Goal: Transaction & Acquisition: Purchase product/service

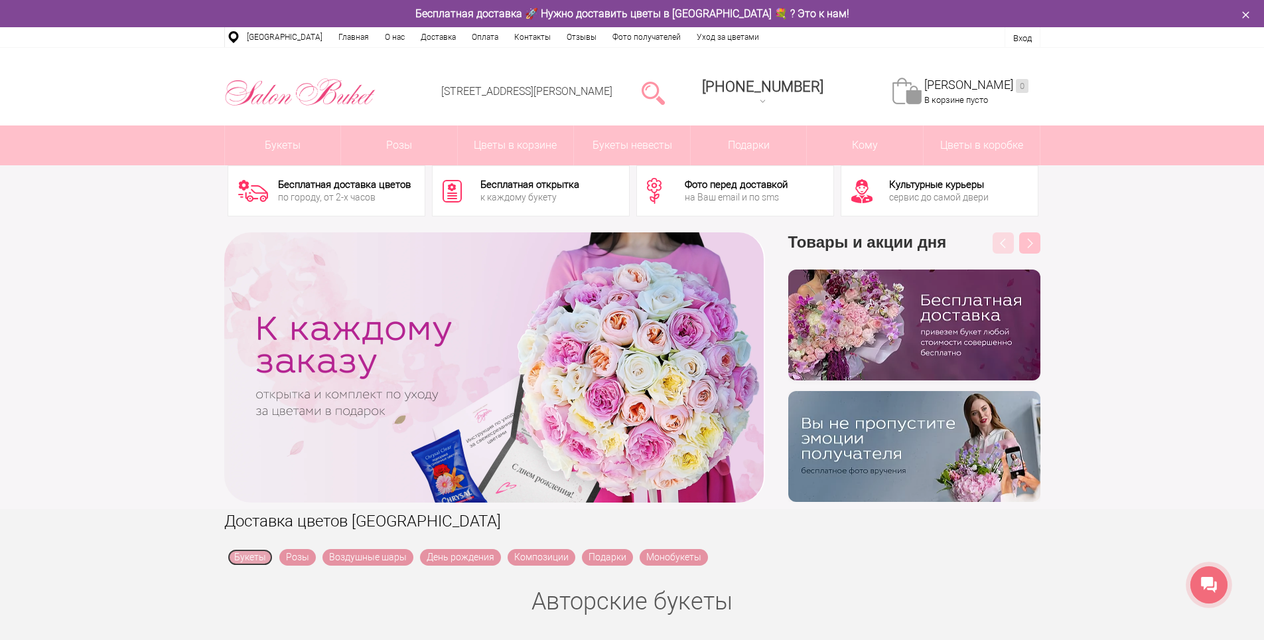
click at [245, 559] on link "Букеты" at bounding box center [250, 557] width 45 height 17
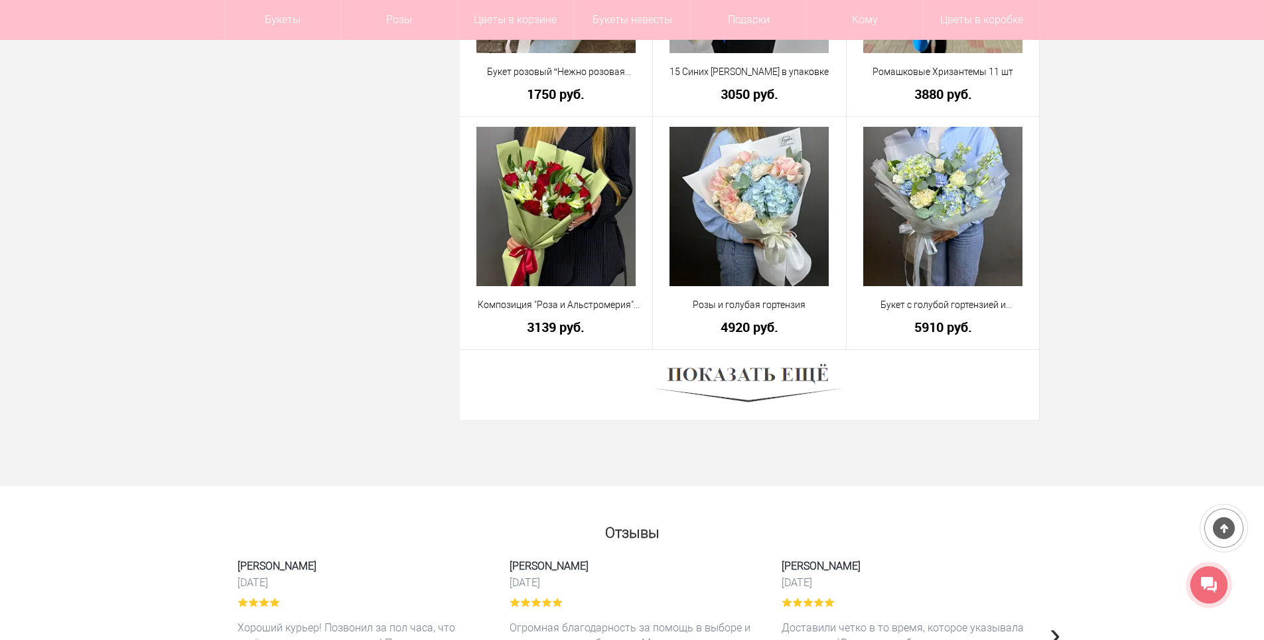
scroll to position [3715, 0]
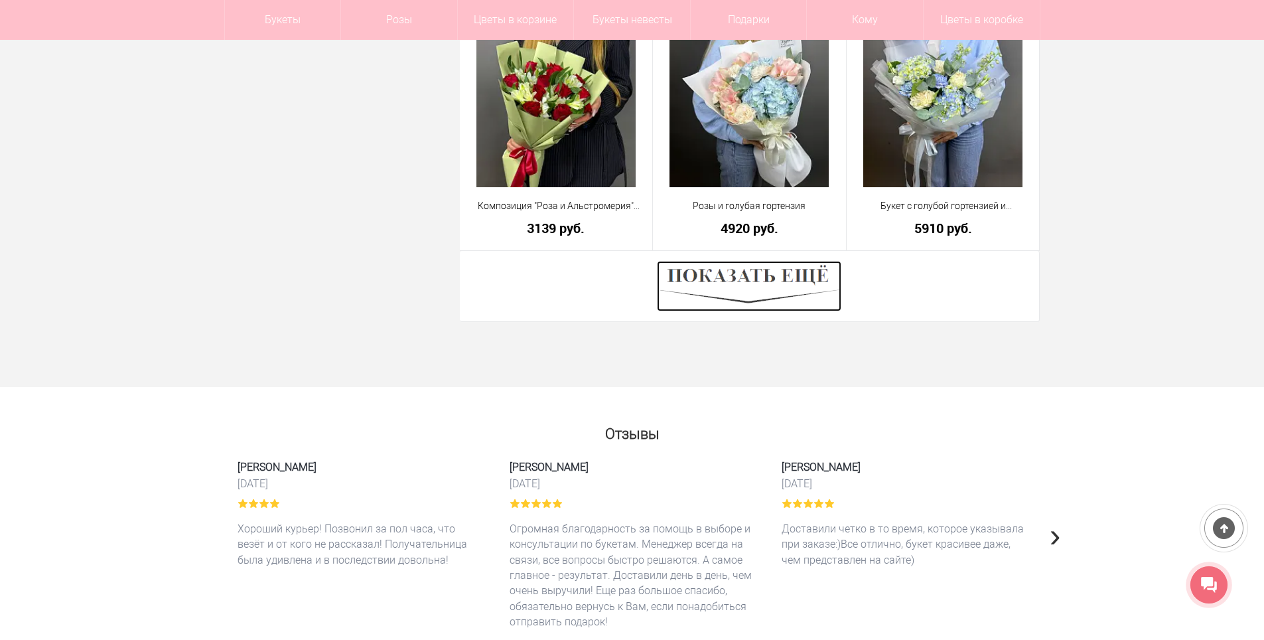
click at [755, 291] on img at bounding box center [749, 286] width 184 height 50
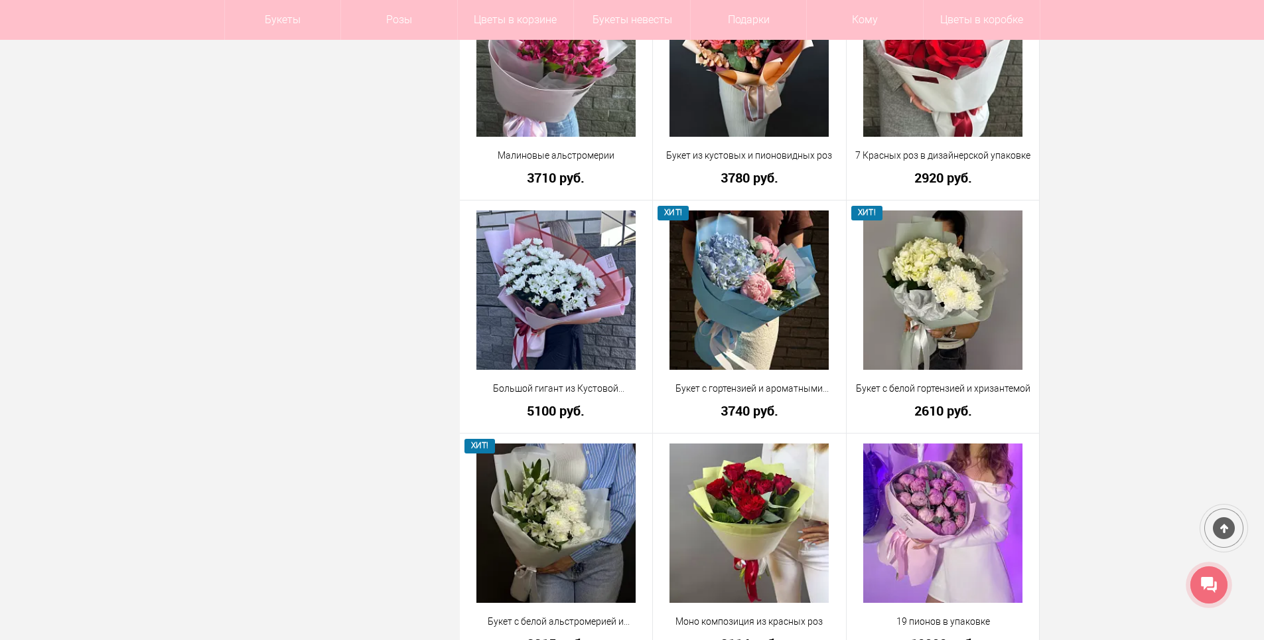
scroll to position [5705, 0]
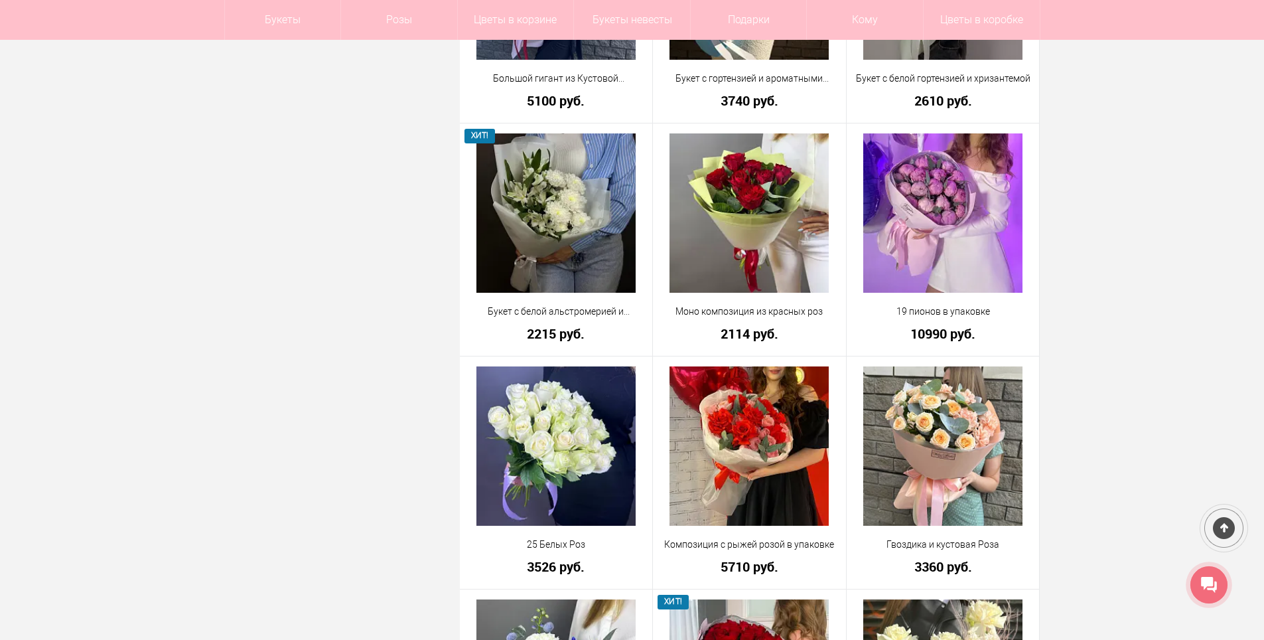
click at [1227, 522] on div at bounding box center [1223, 528] width 48 height 48
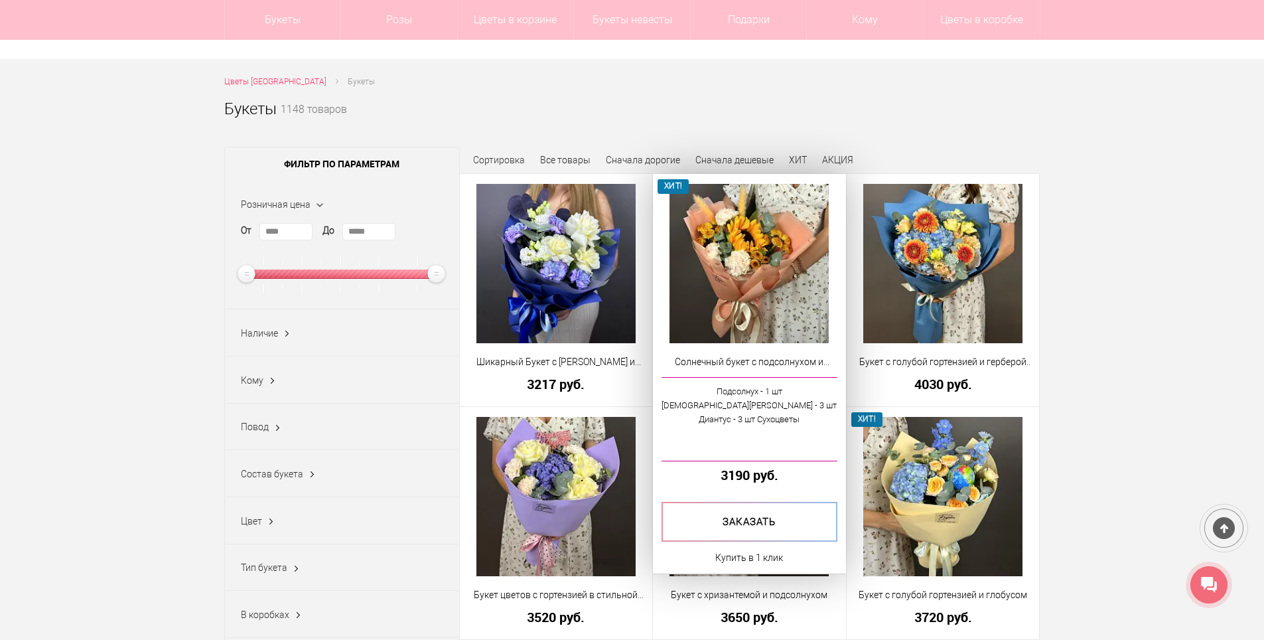
scroll to position [0, 0]
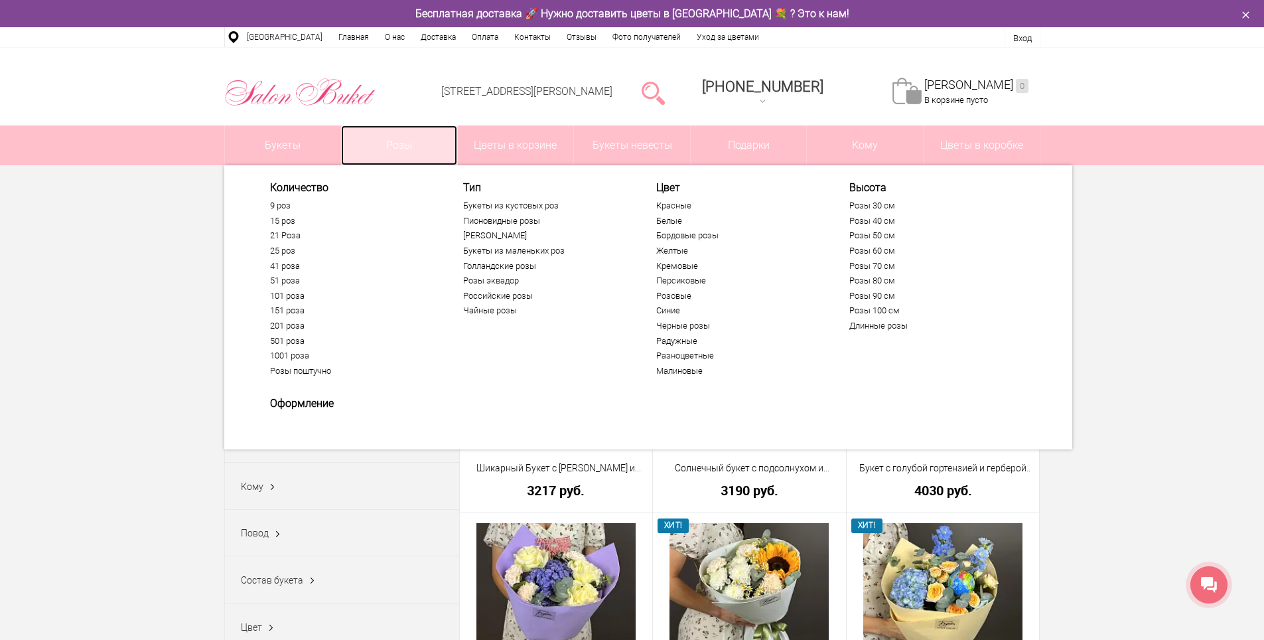
click at [399, 147] on link "Розы" at bounding box center [399, 145] width 116 height 40
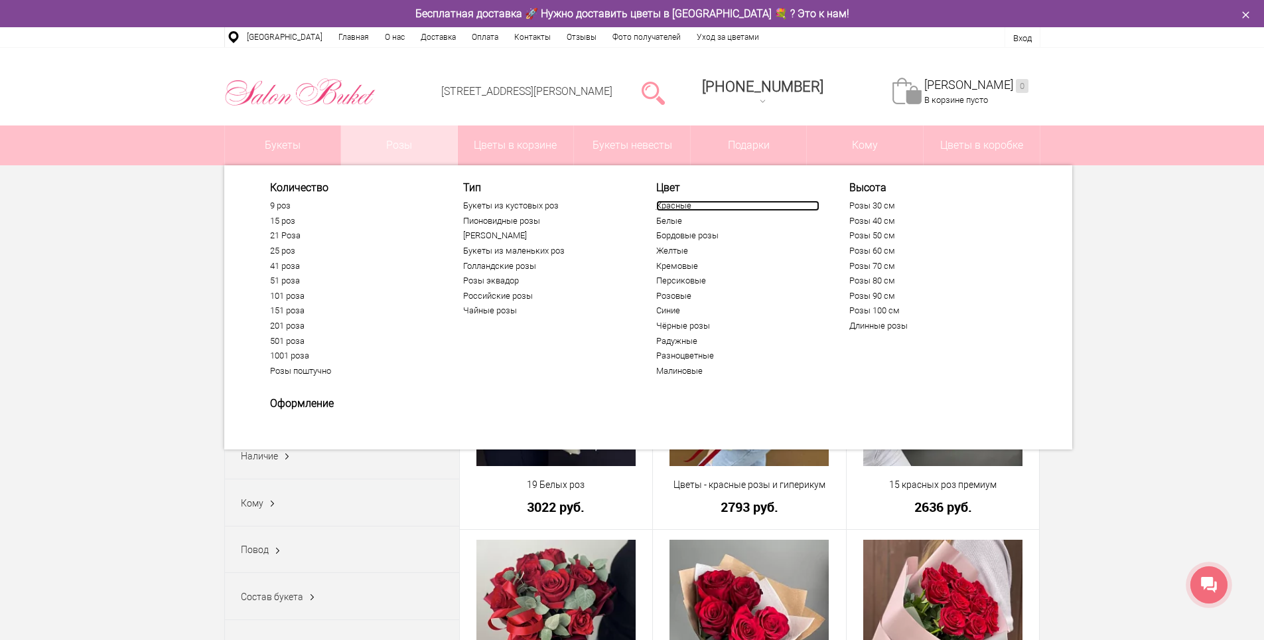
click at [677, 204] on link "Красные" at bounding box center [737, 205] width 163 height 11
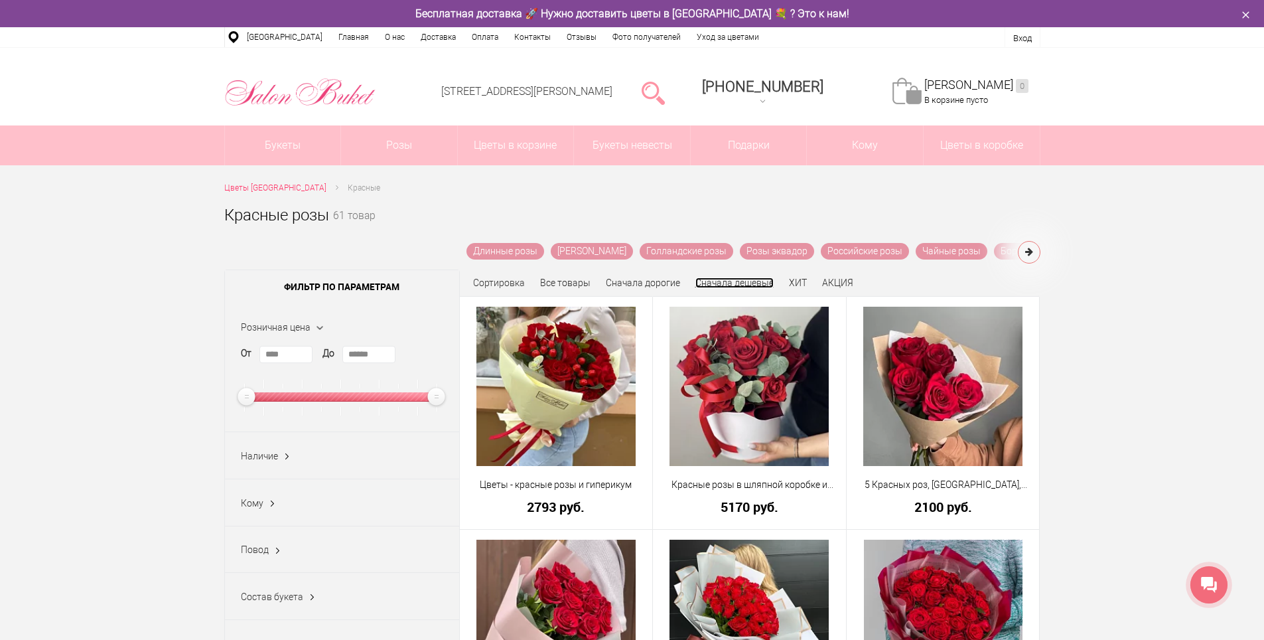
click at [712, 278] on link "Сначала дешевые" at bounding box center [734, 282] width 78 height 11
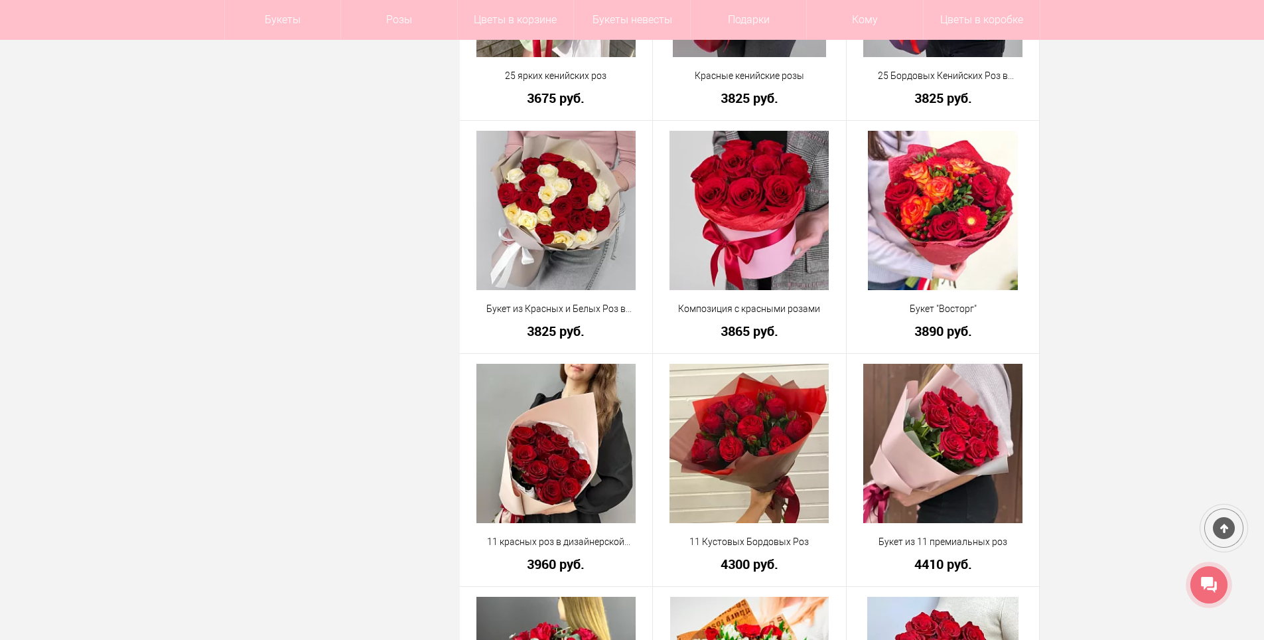
scroll to position [1725, 0]
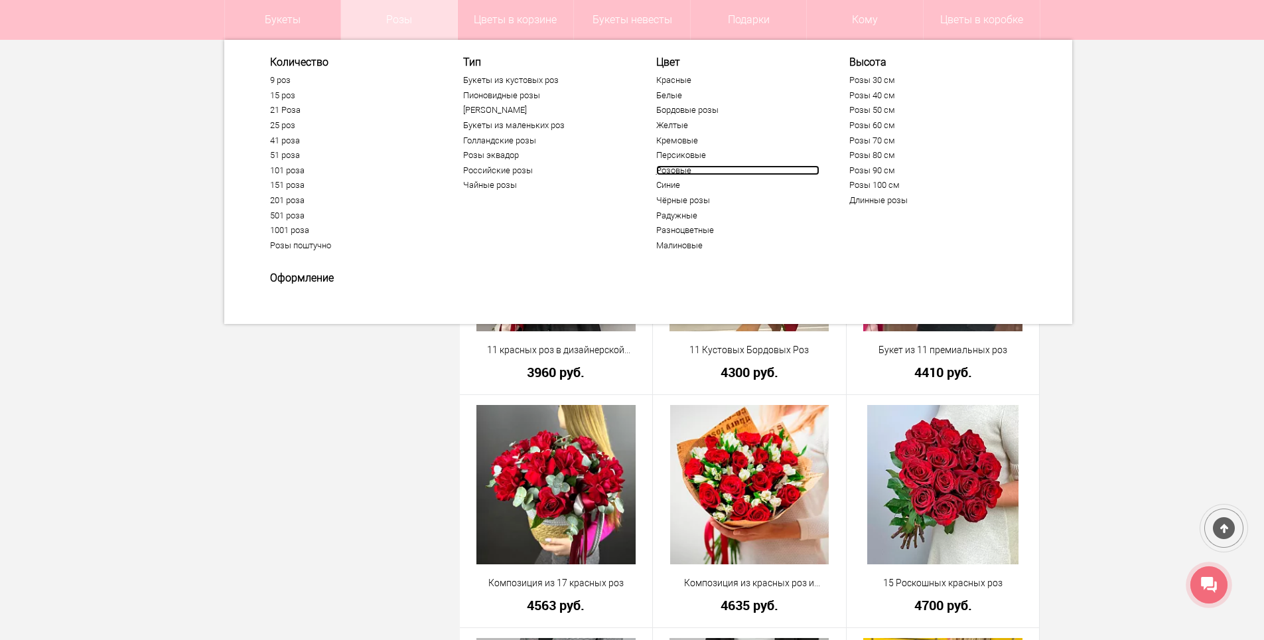
click at [680, 169] on link "Розовые" at bounding box center [737, 170] width 163 height 11
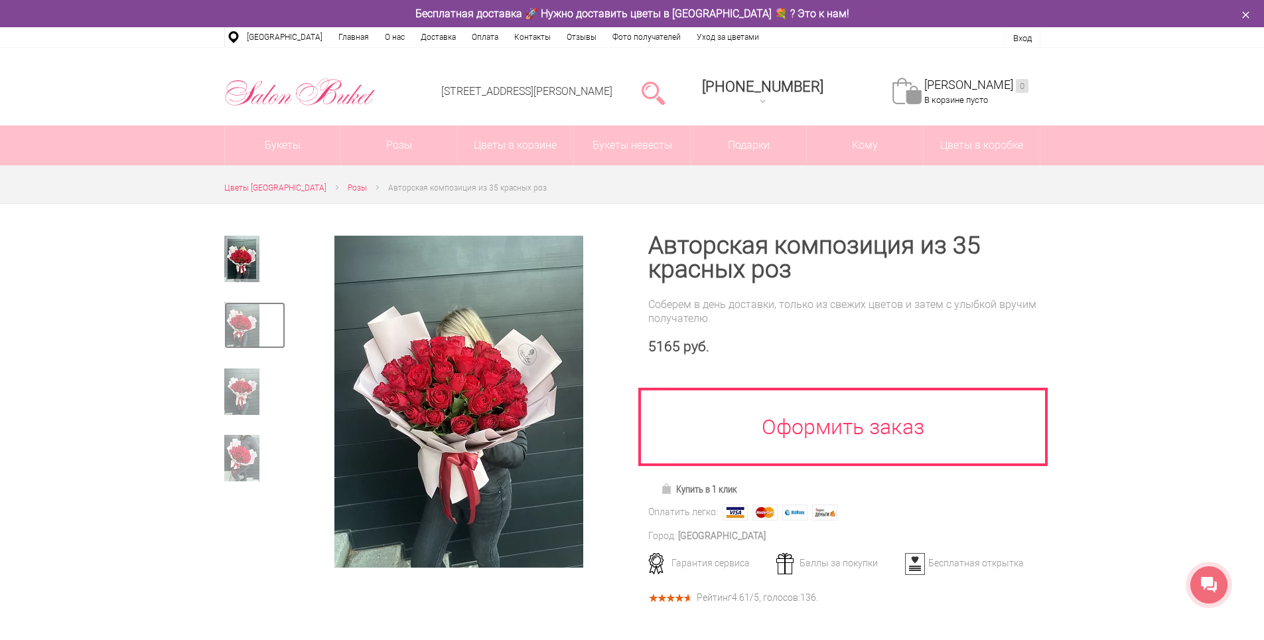
click at [243, 326] on img at bounding box center [241, 325] width 35 height 46
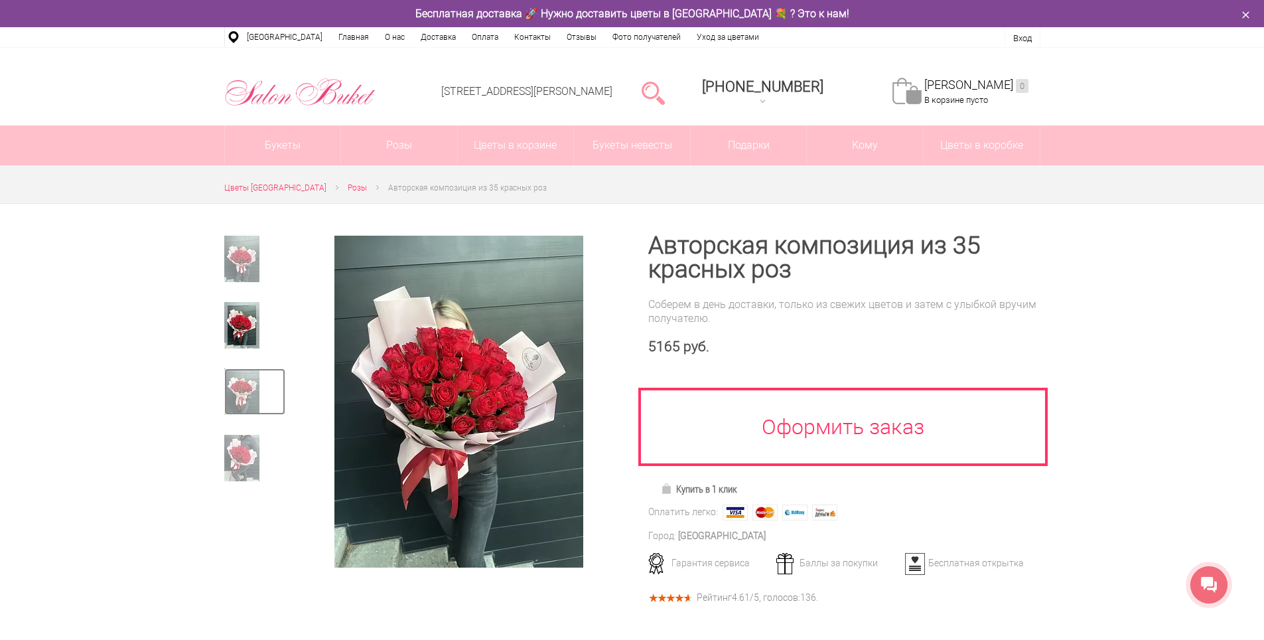
click at [243, 369] on img at bounding box center [241, 391] width 35 height 46
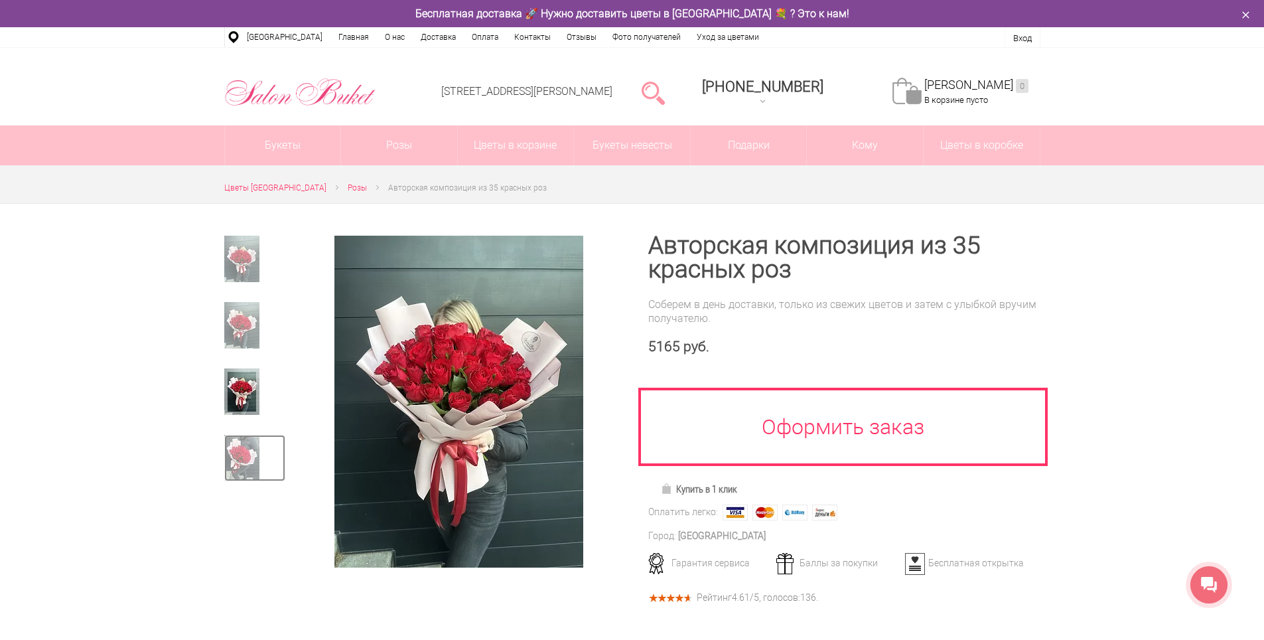
click at [247, 459] on img at bounding box center [241, 458] width 35 height 46
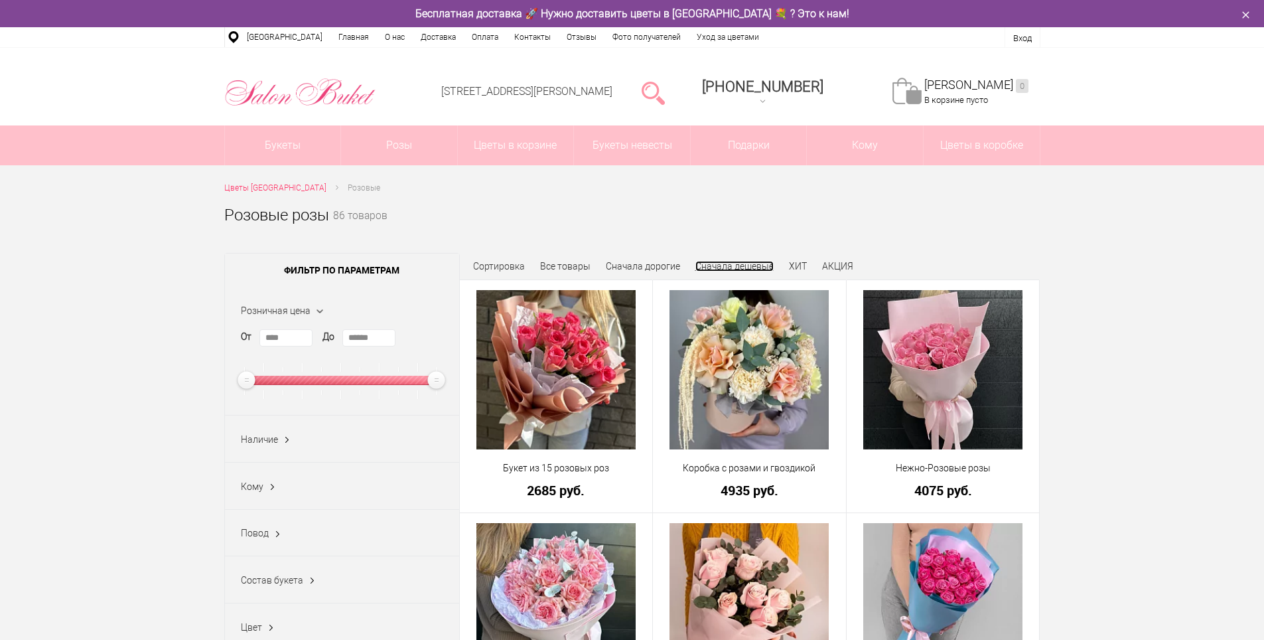
click at [722, 263] on link "Сначала дешевые" at bounding box center [734, 266] width 78 height 11
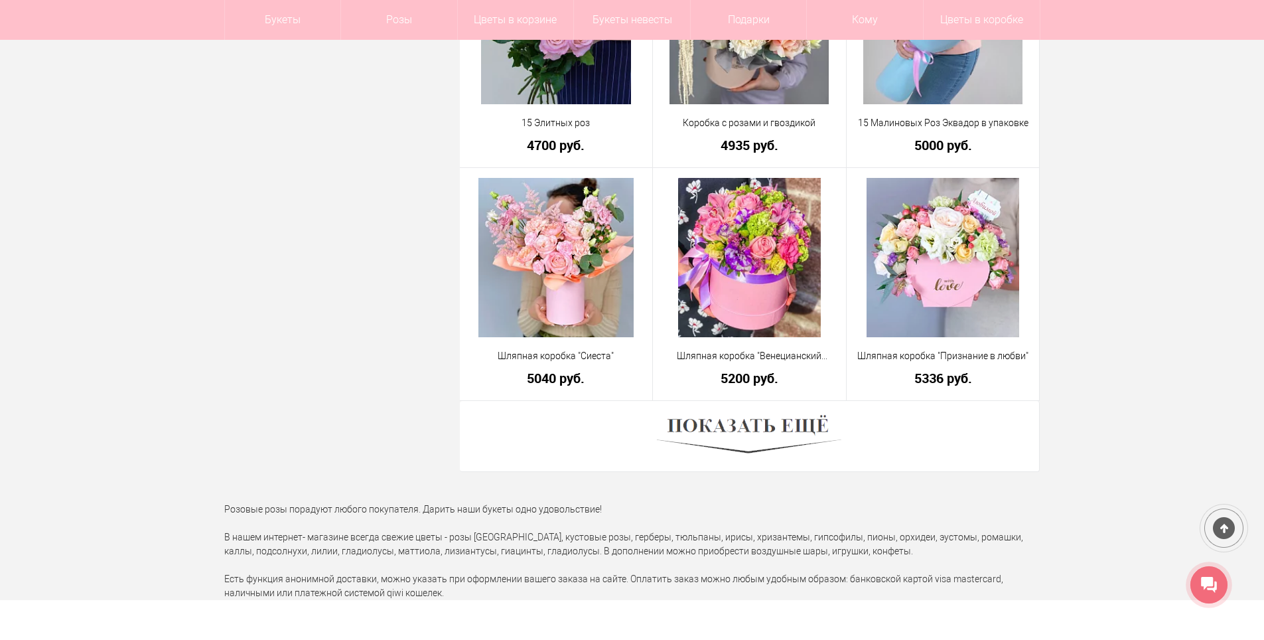
scroll to position [3582, 0]
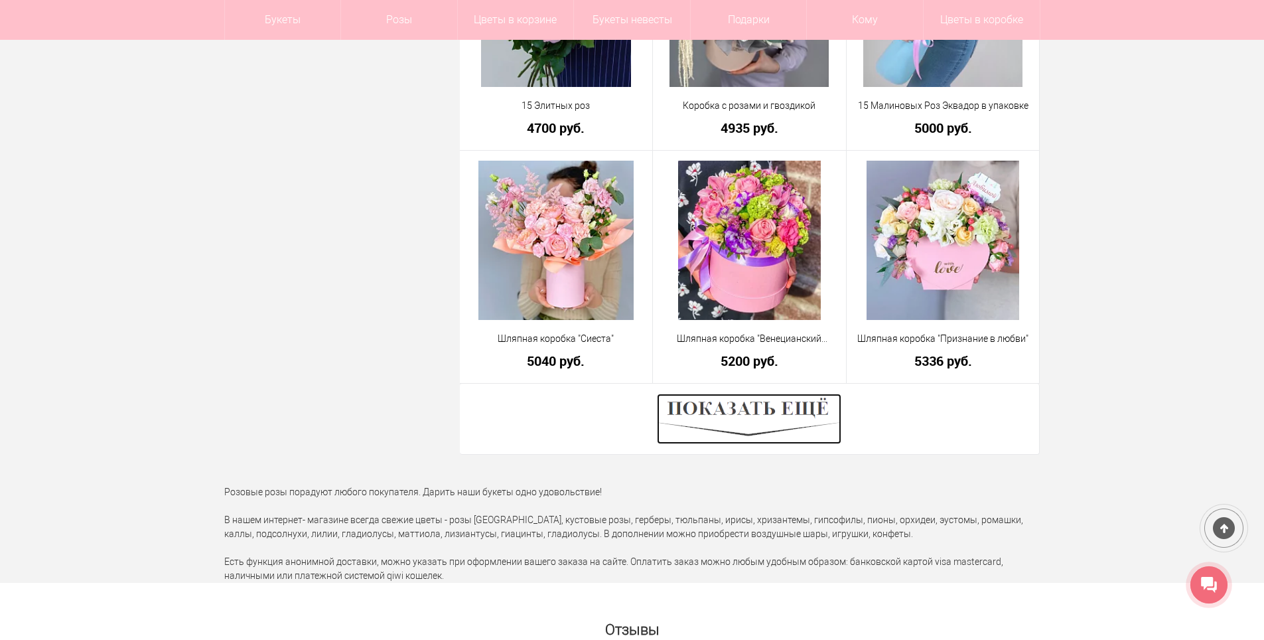
click at [764, 423] on img at bounding box center [749, 418] width 184 height 50
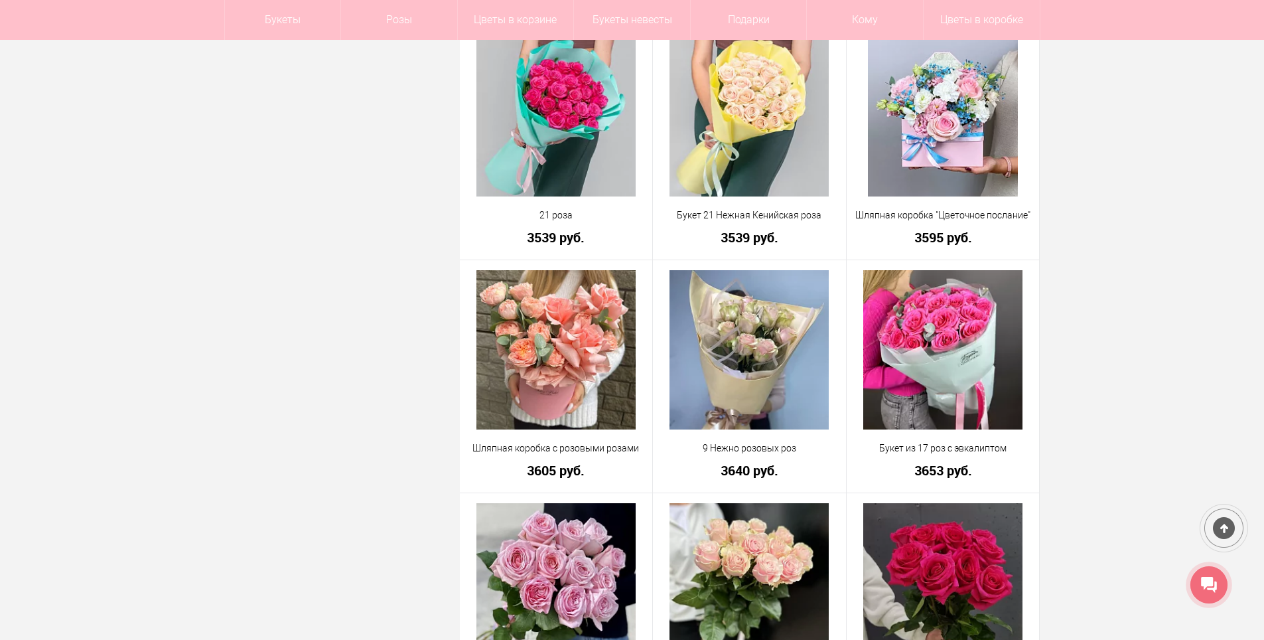
scroll to position [1924, 0]
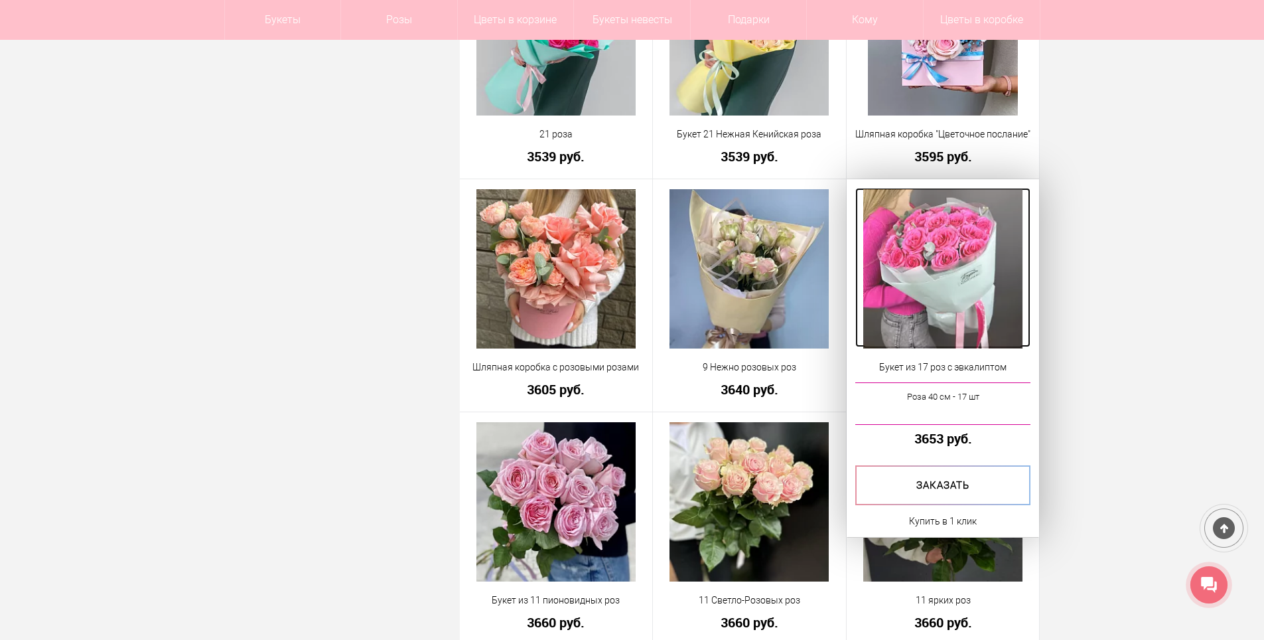
click at [963, 243] on img at bounding box center [942, 268] width 159 height 159
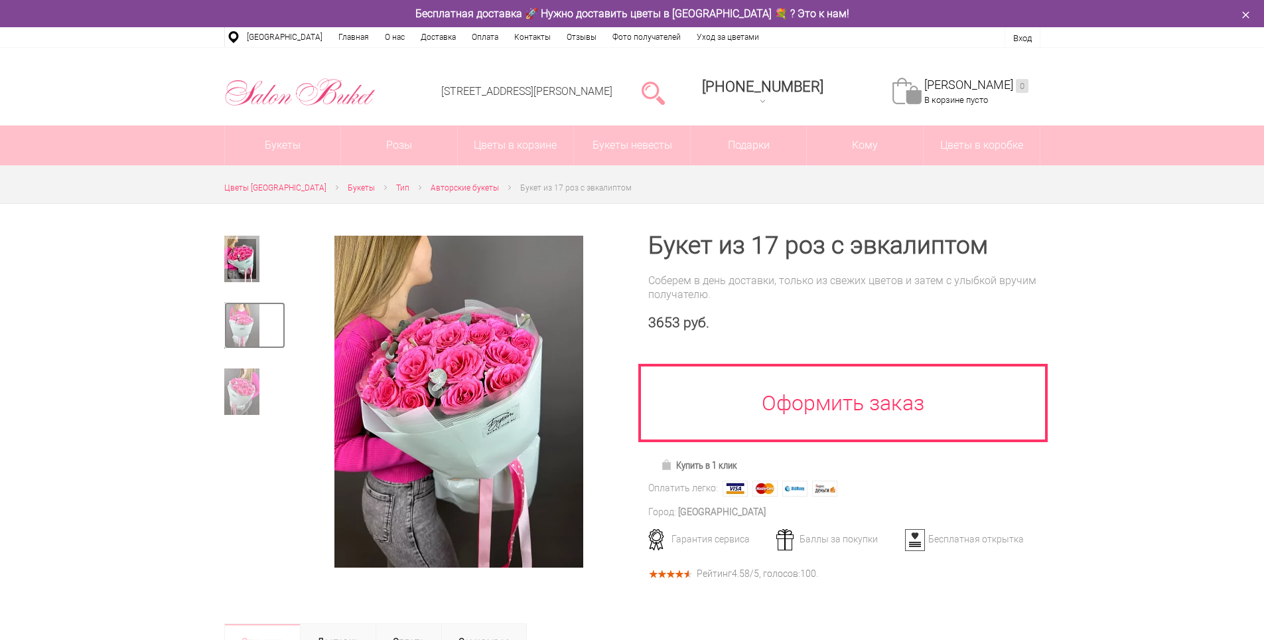
click at [231, 326] on img at bounding box center [241, 325] width 35 height 46
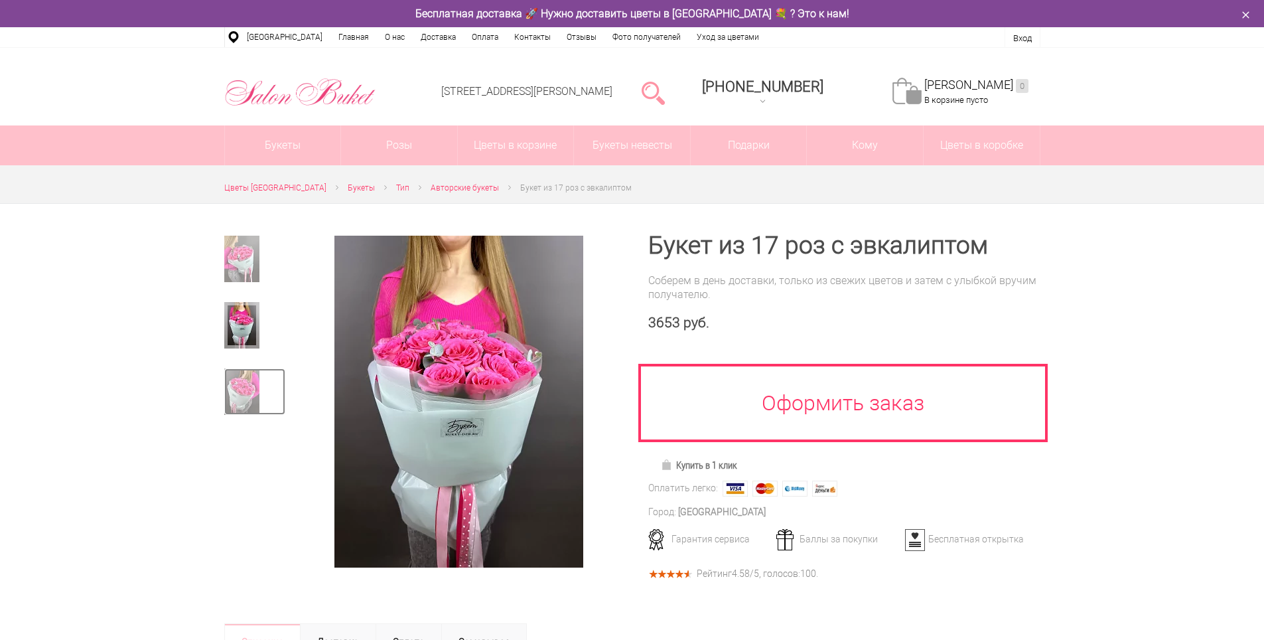
click at [249, 375] on img at bounding box center [241, 391] width 35 height 46
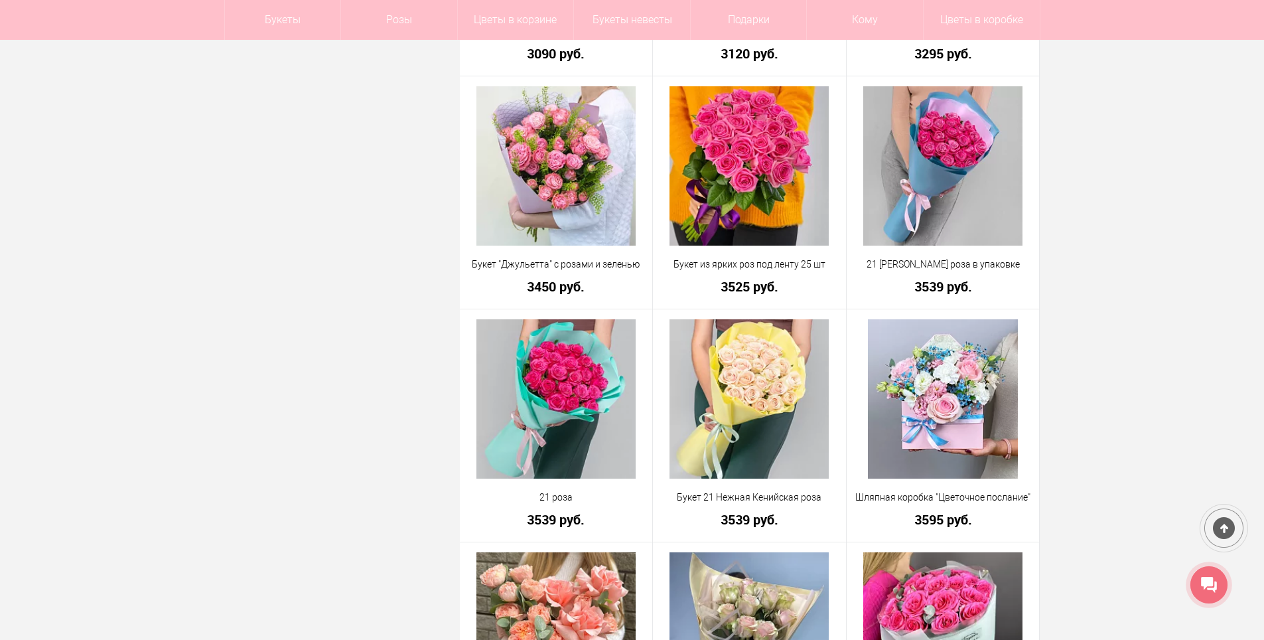
scroll to position [1499, 0]
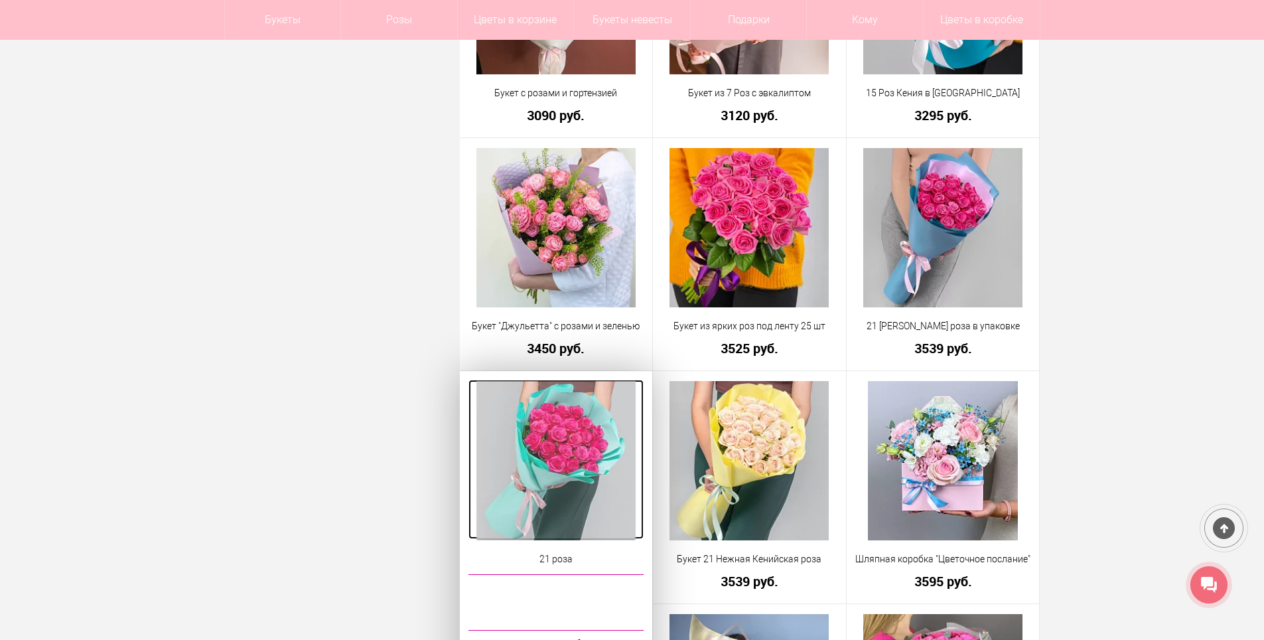
click at [580, 452] on img at bounding box center [555, 460] width 159 height 159
